Goal: Check status: Check status

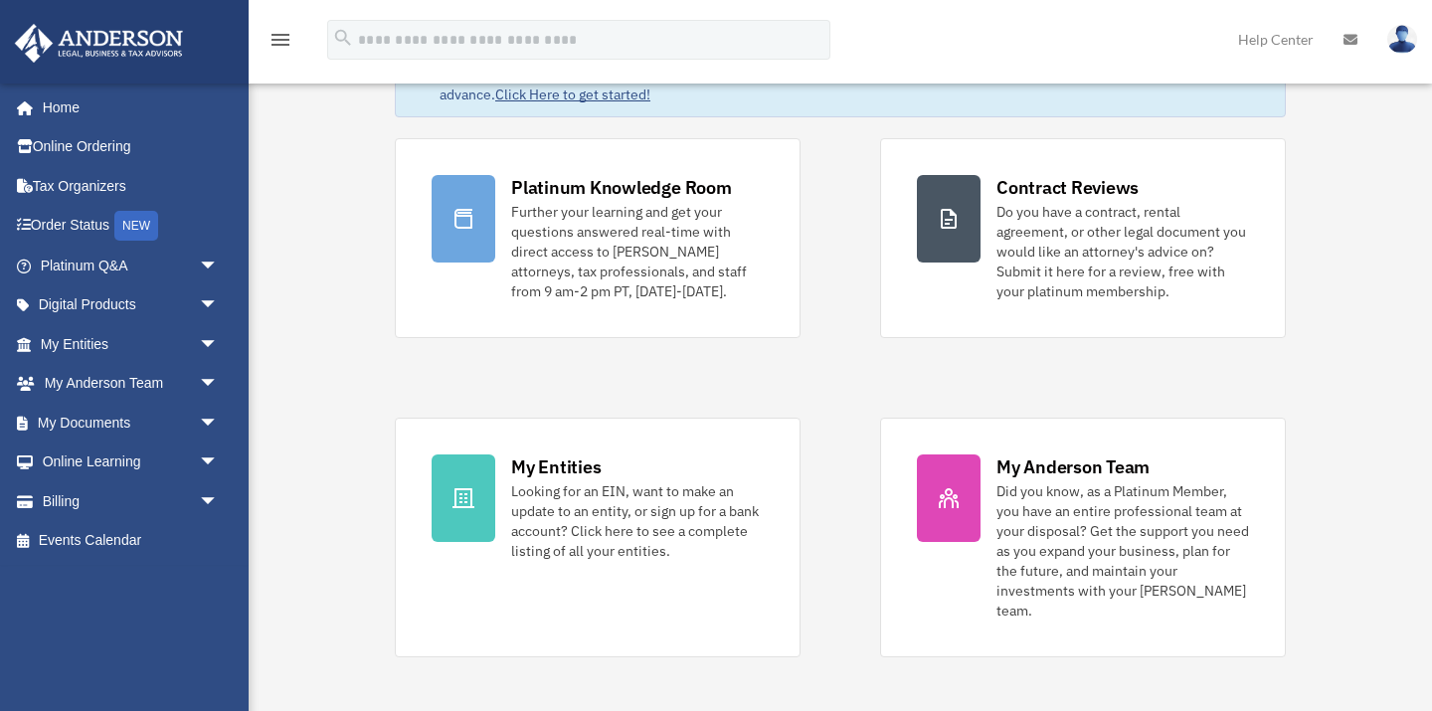
scroll to position [136, 0]
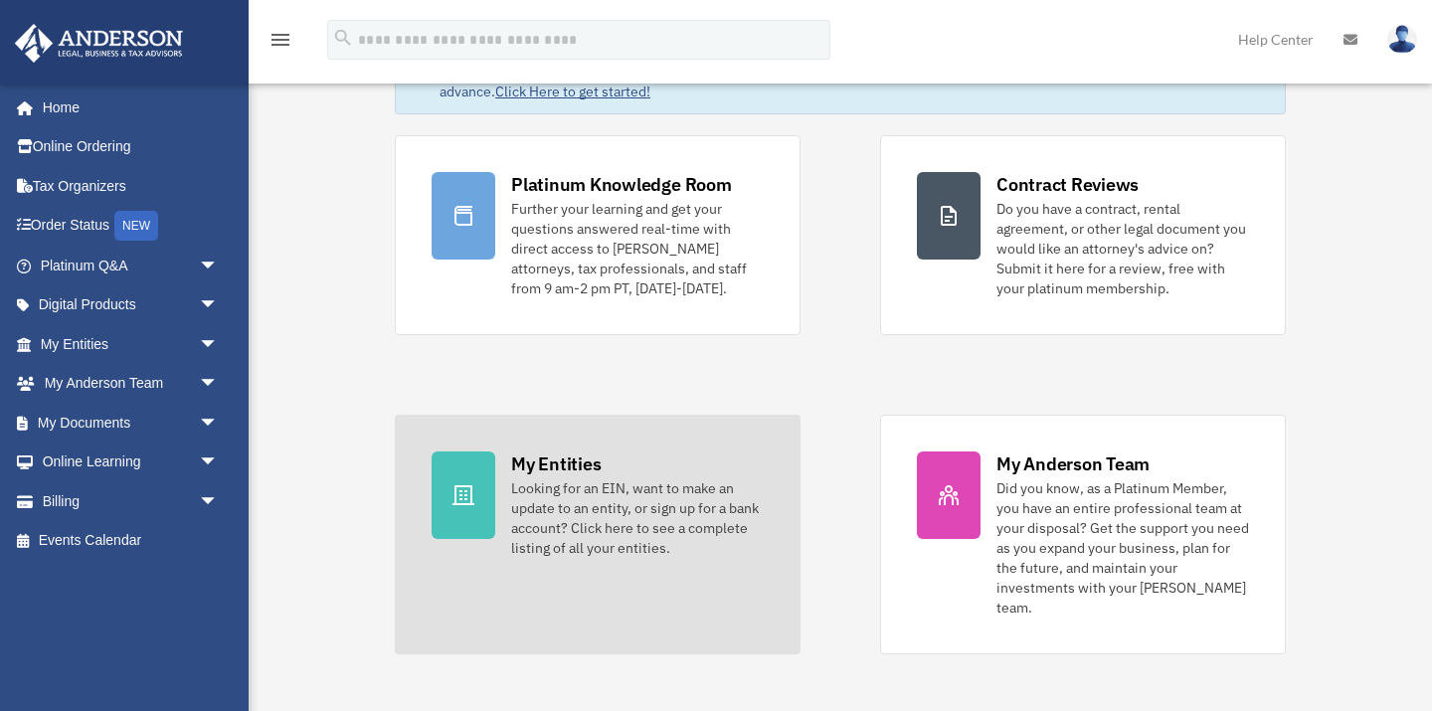
click at [712, 510] on div "Looking for an EIN, want to make an update to an entity, or sign up for a bank …" at bounding box center [637, 518] width 253 height 80
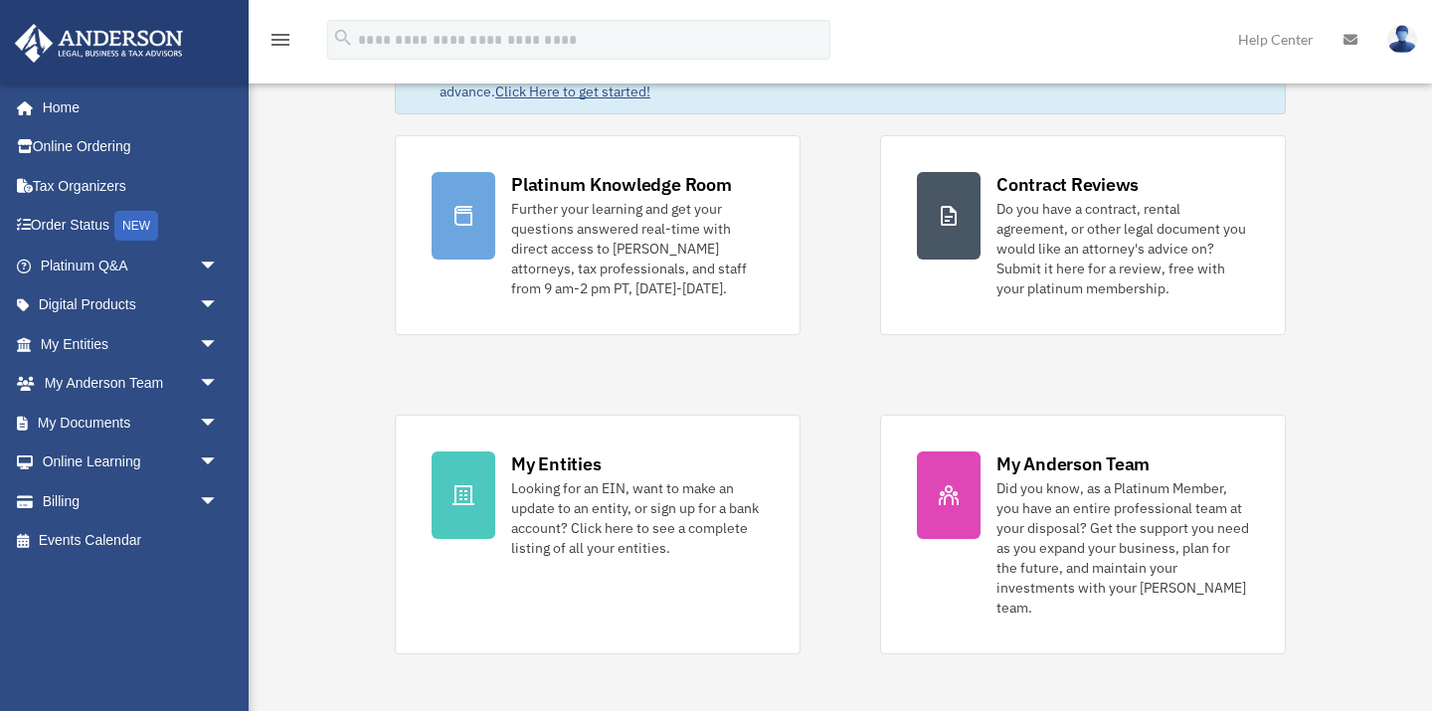
click at [210, 343] on span "arrow_drop_down" at bounding box center [219, 344] width 40 height 41
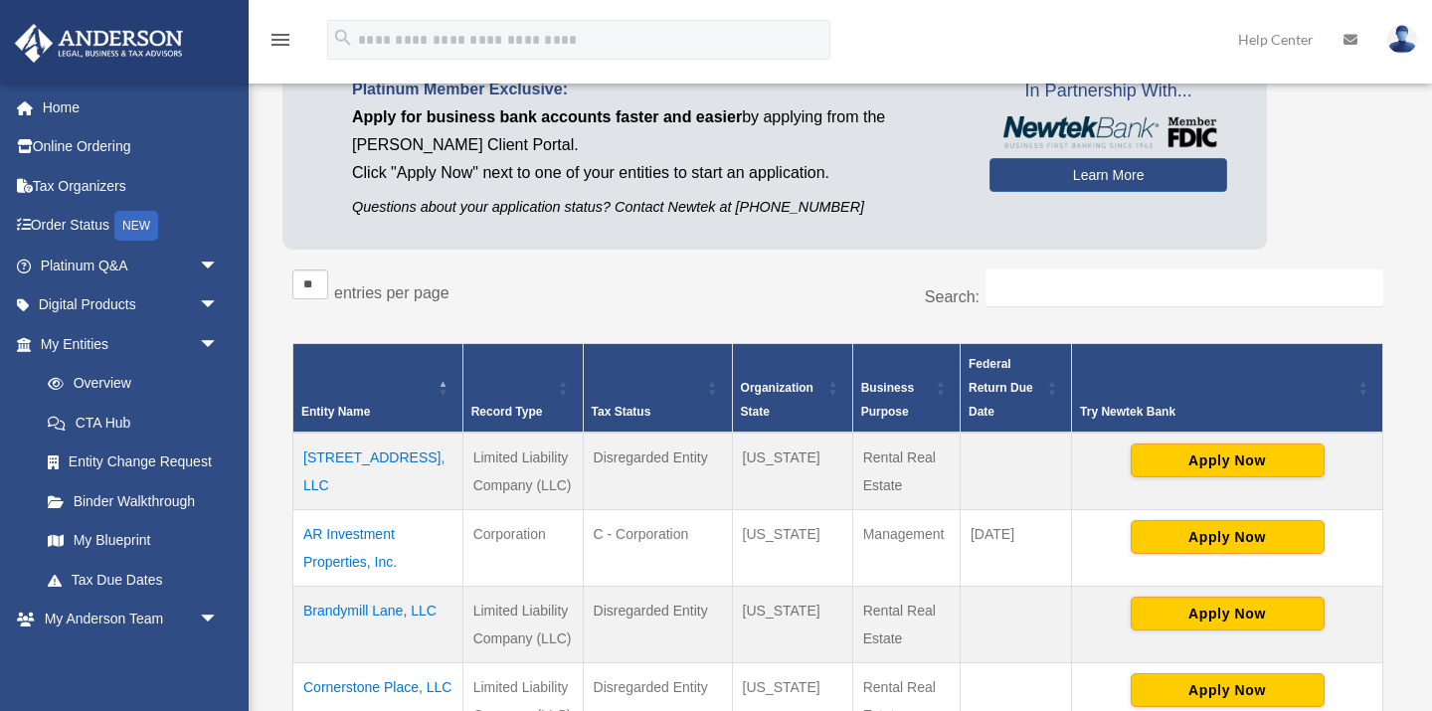
scroll to position [189, 0]
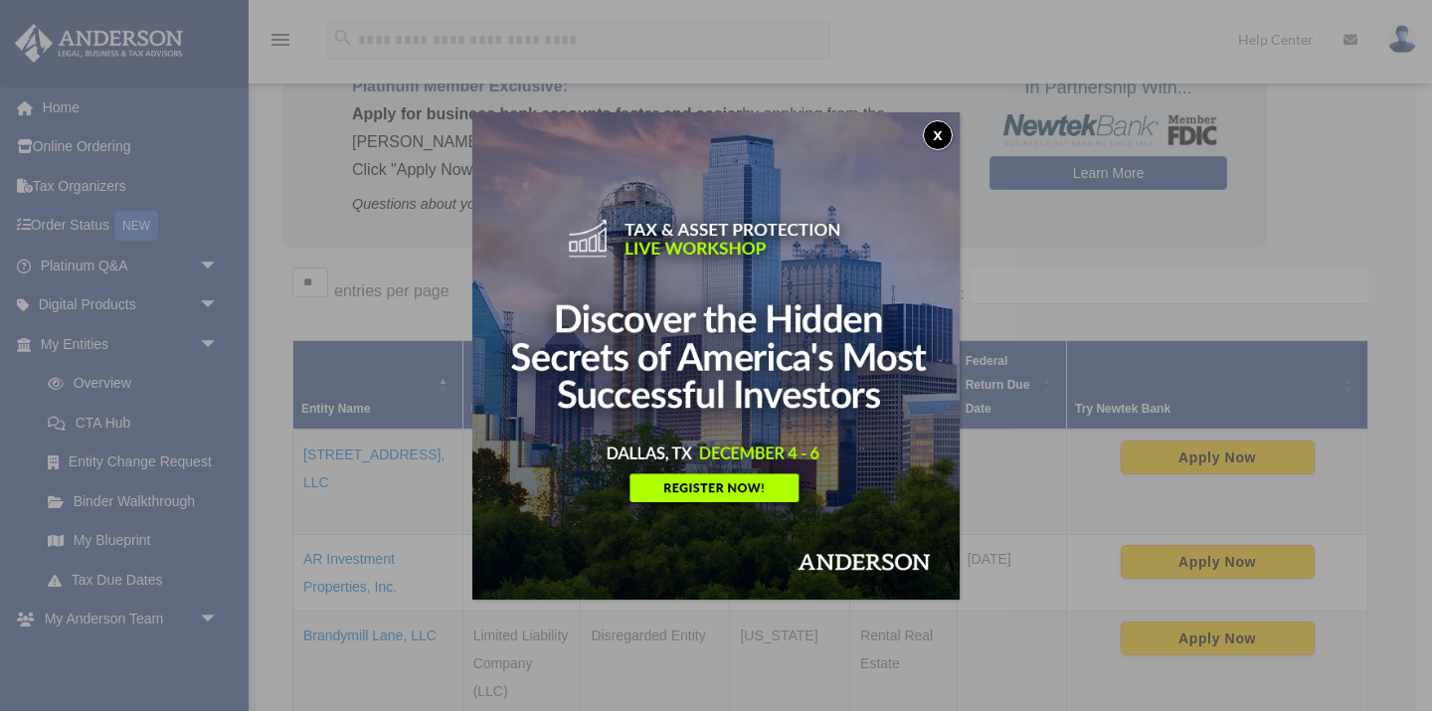
click at [939, 139] on button "x" at bounding box center [938, 135] width 30 height 30
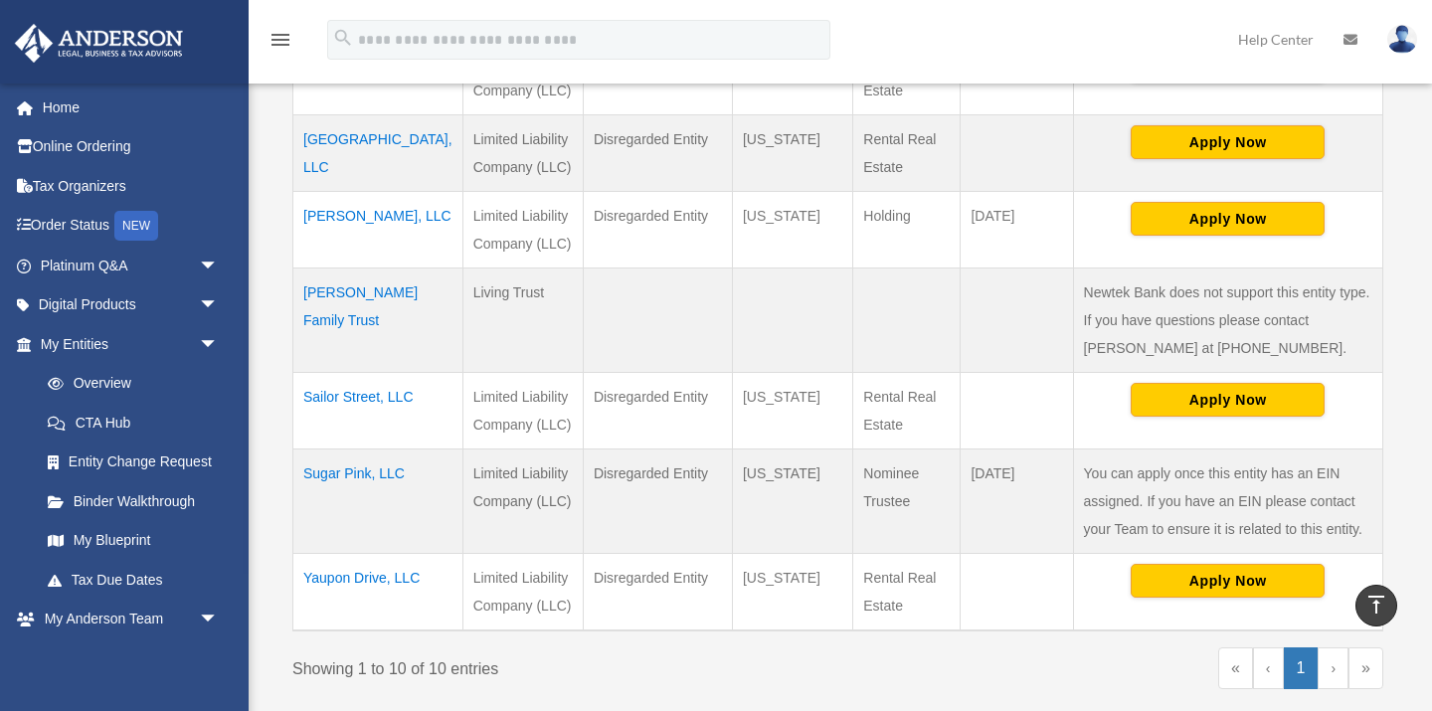
scroll to position [813, 0]
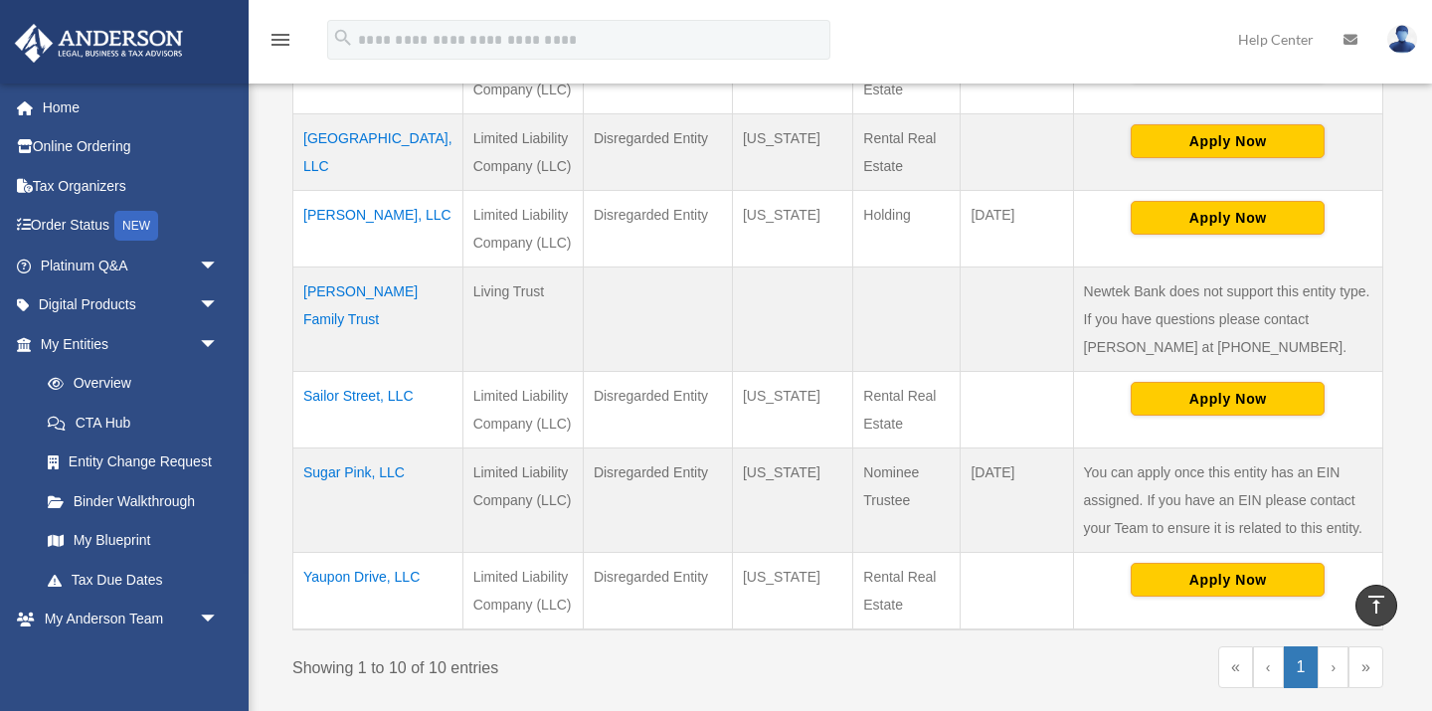
click at [356, 324] on td "Rosenbaum Family Trust" at bounding box center [378, 319] width 170 height 104
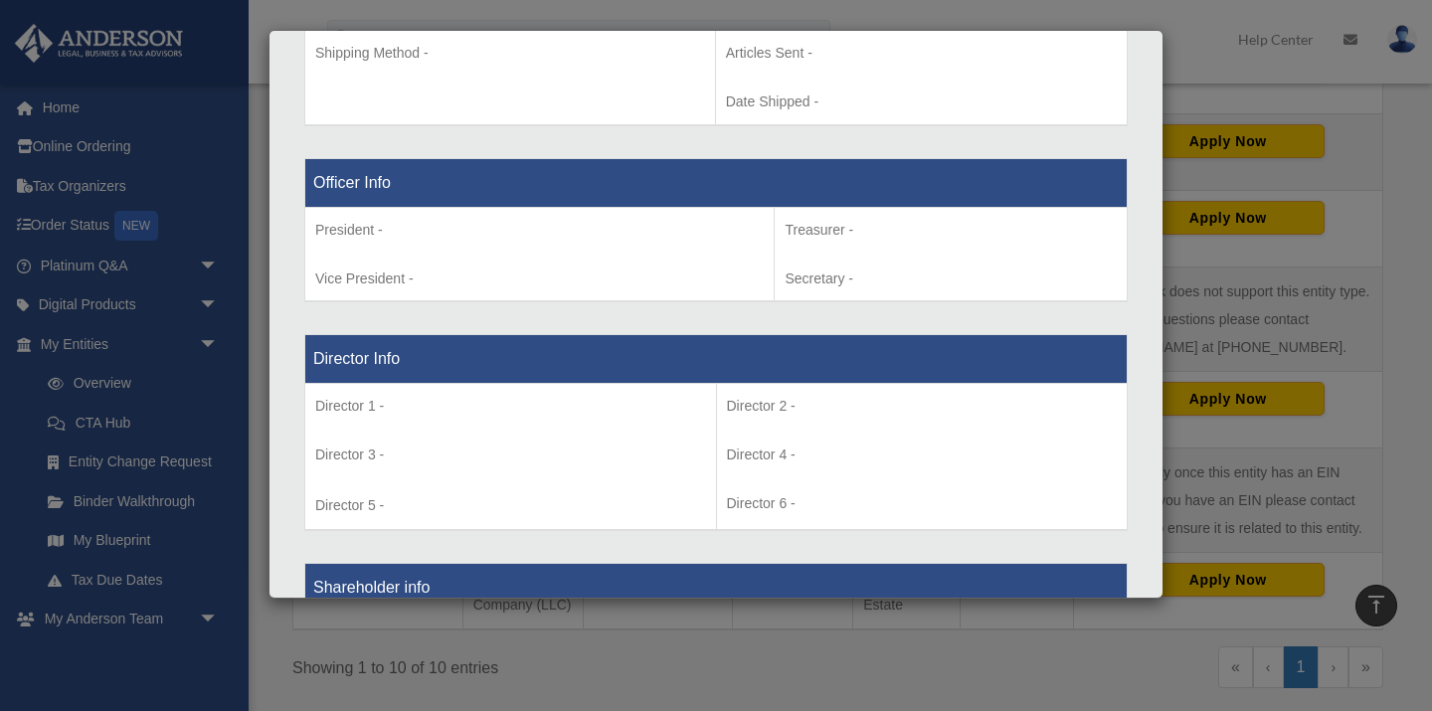
scroll to position [1515, 0]
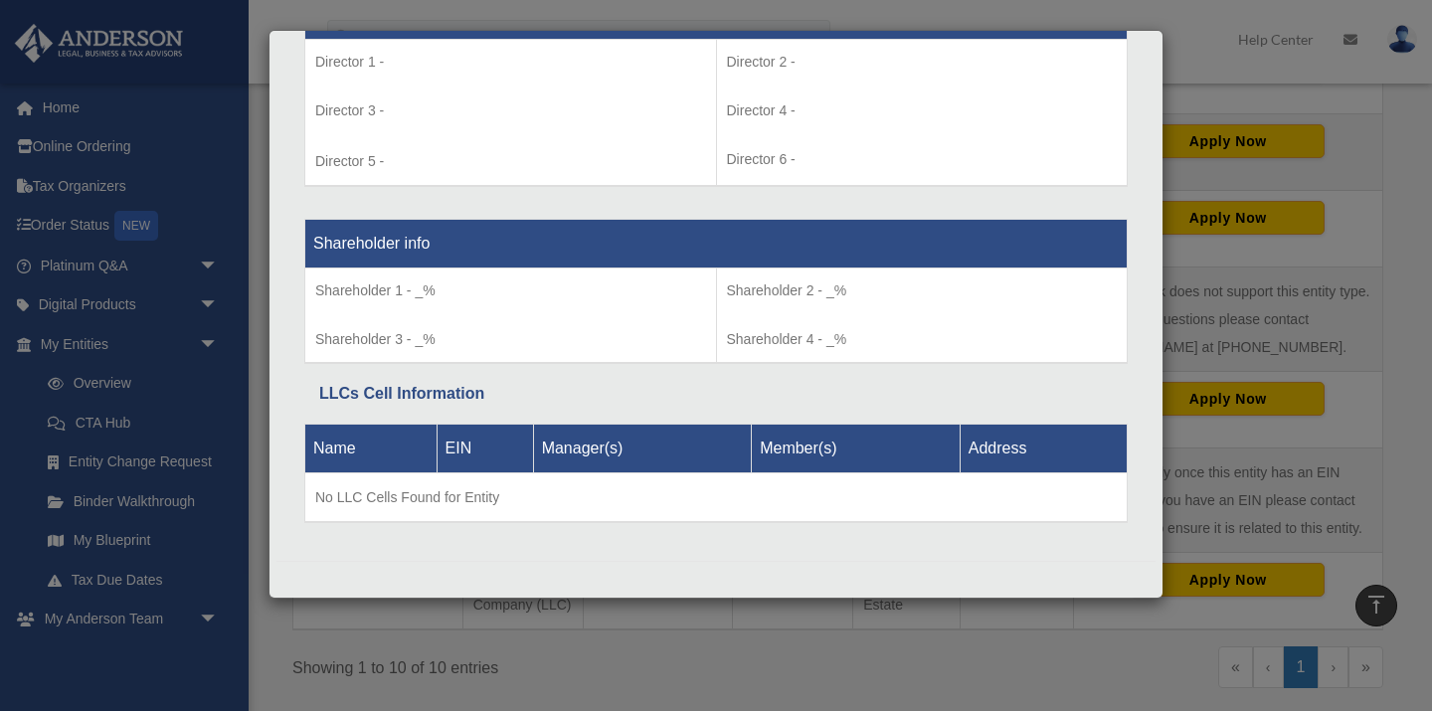
click at [633, 653] on div "Details × Articles Sent Organizational Date" at bounding box center [716, 355] width 1432 height 711
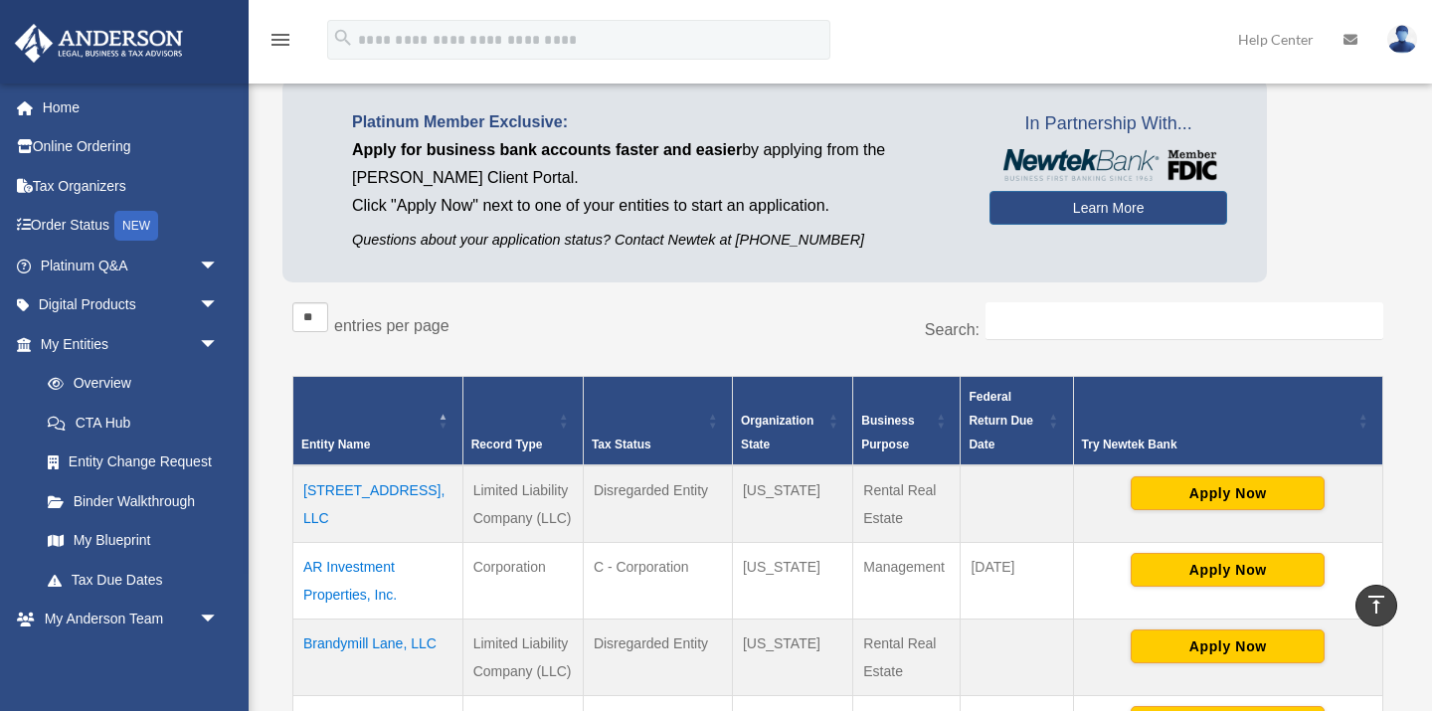
scroll to position [0, 0]
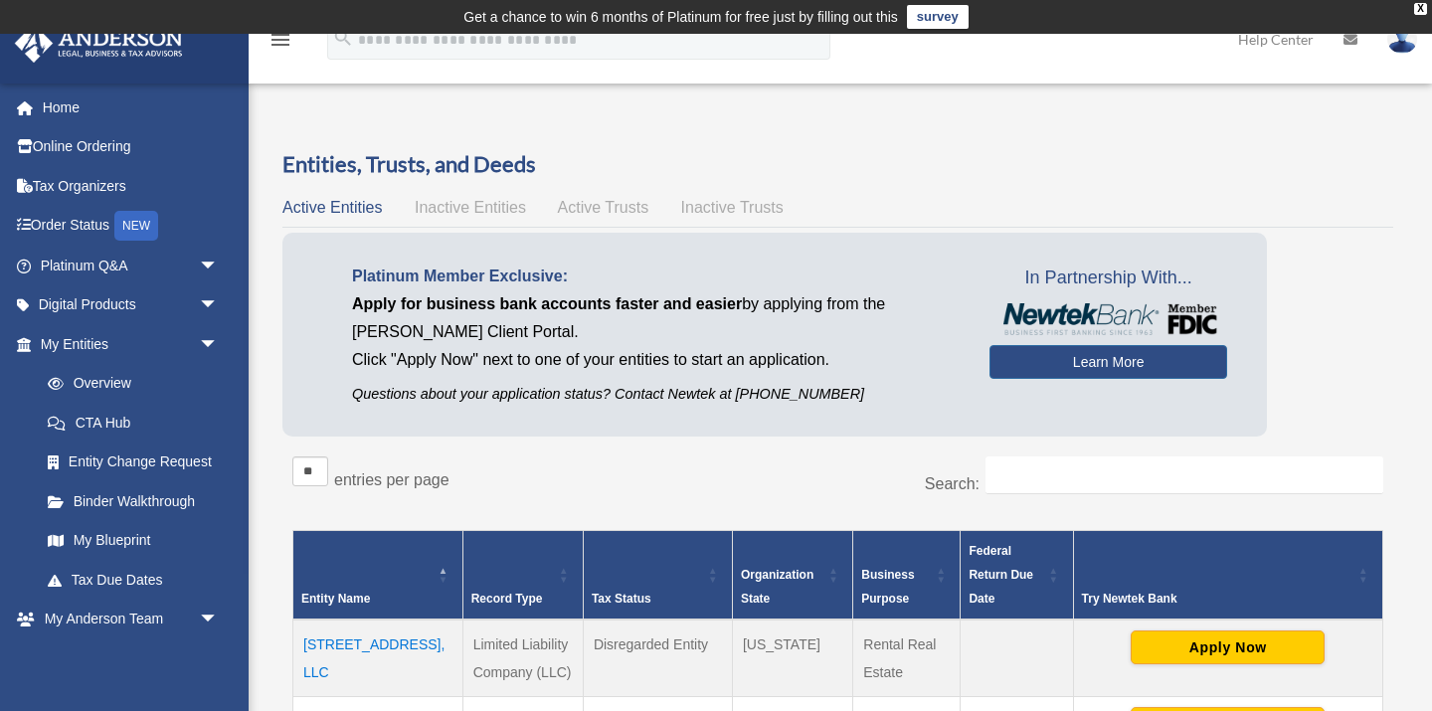
click at [604, 208] on span "Active Trusts" at bounding box center [604, 207] width 92 height 17
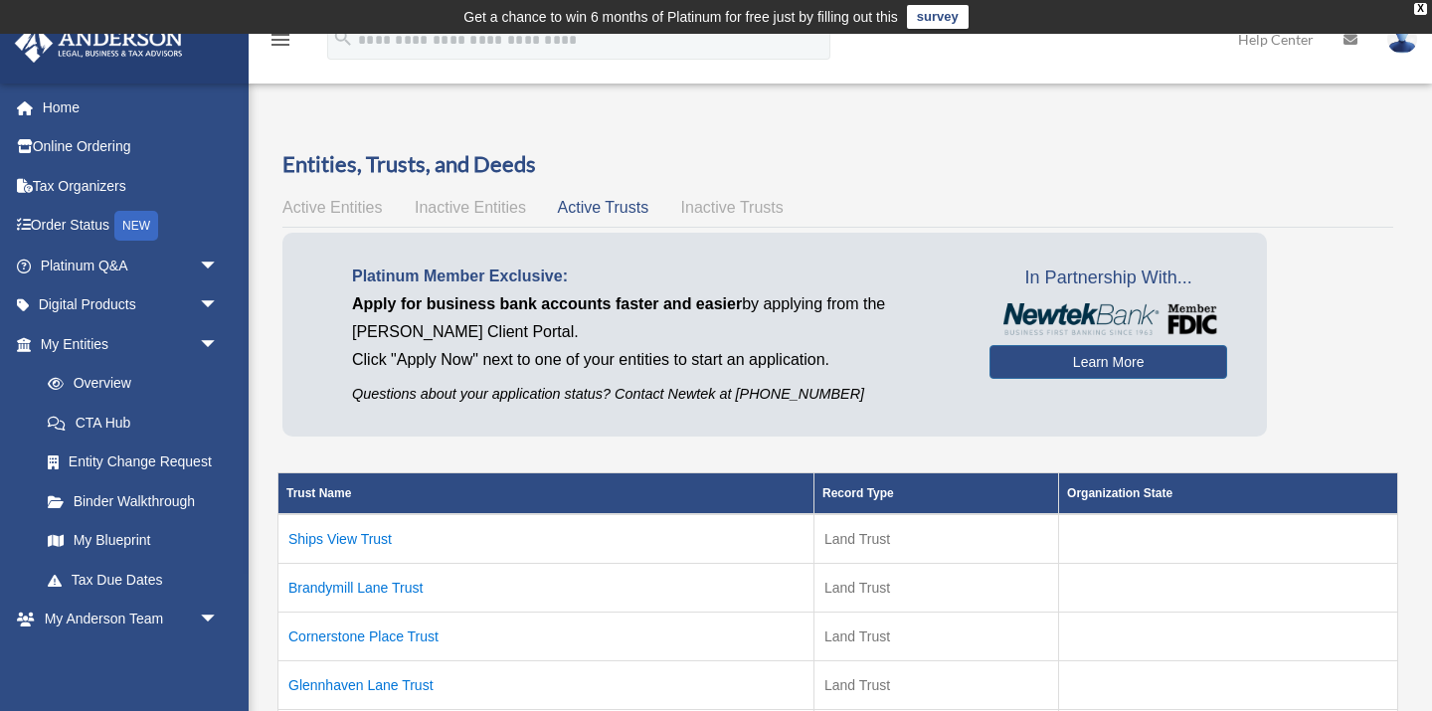
click at [708, 211] on span "Inactive Trusts" at bounding box center [732, 207] width 102 height 17
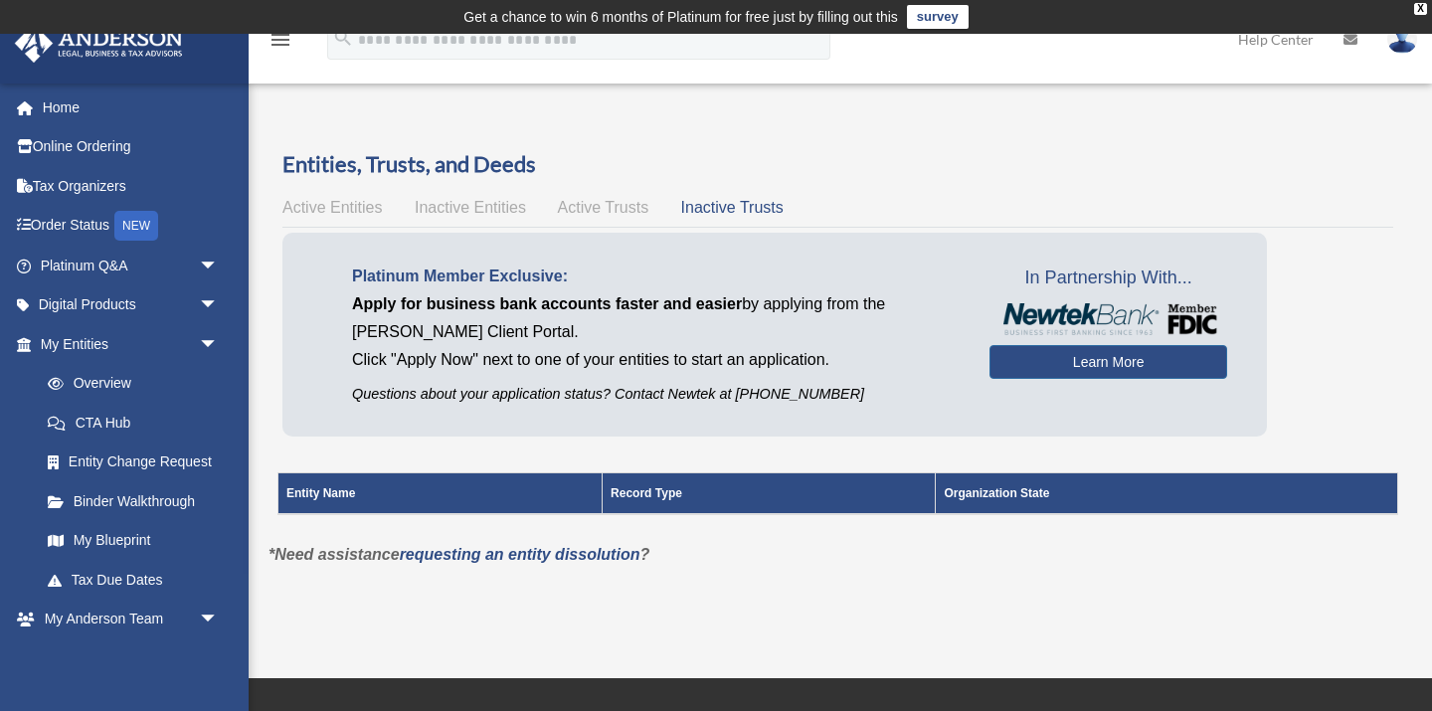
click at [652, 205] on div "Active Entities Inactive Entities Active Trusts Inactive Trusts" at bounding box center [837, 208] width 1111 height 28
click at [618, 207] on span "Active Trusts" at bounding box center [604, 207] width 92 height 17
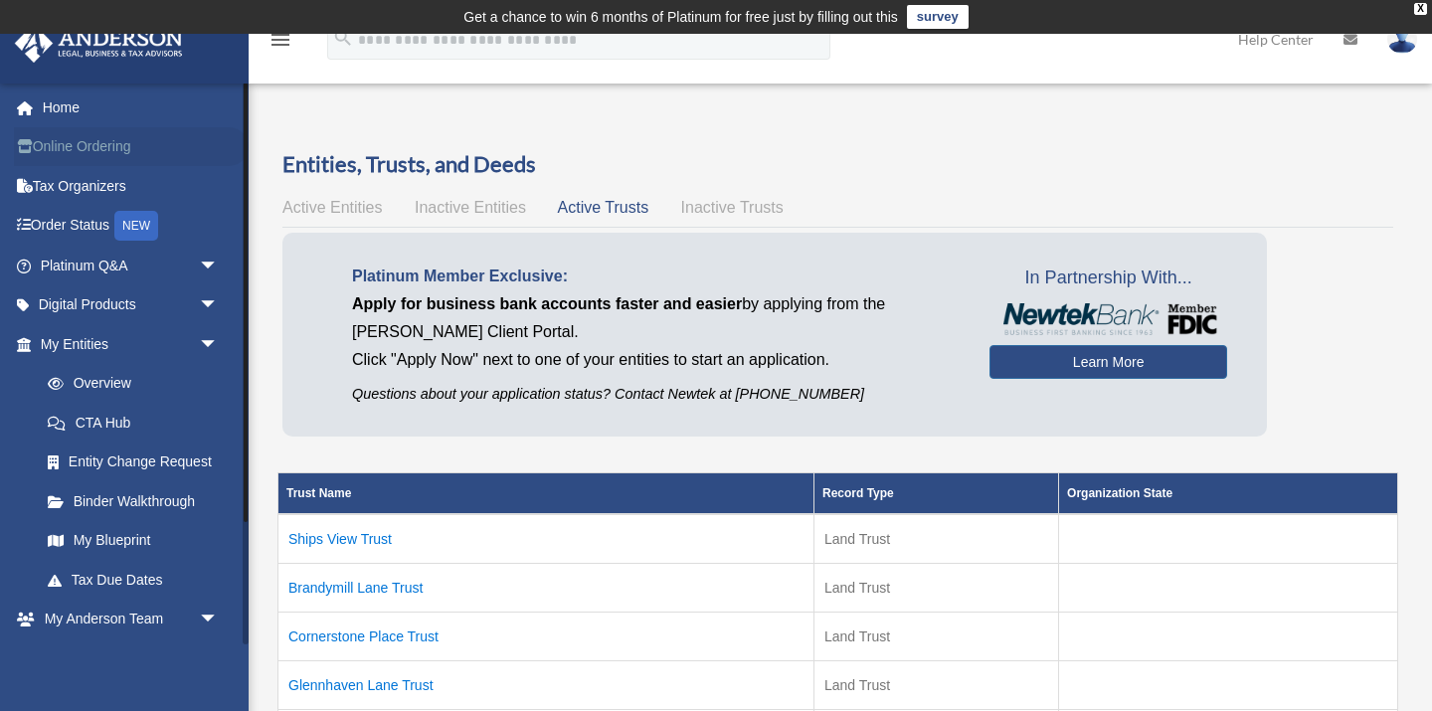
click at [93, 152] on link "Online Ordering" at bounding box center [131, 147] width 235 height 40
